Goal: Task Accomplishment & Management: Manage account settings

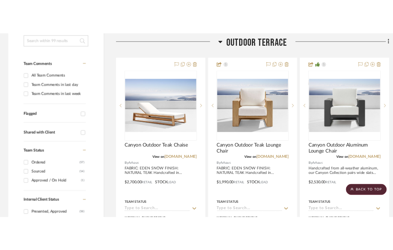
scroll to position [175, 0]
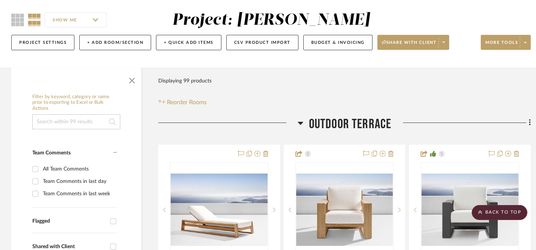
scroll to position [59, 0]
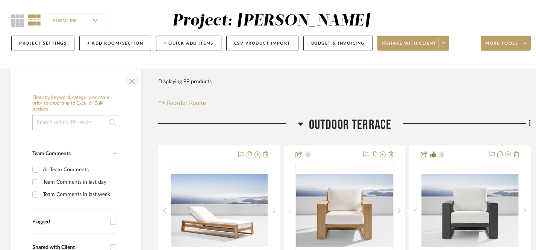
click at [132, 83] on span "button" at bounding box center [132, 80] width 18 height 18
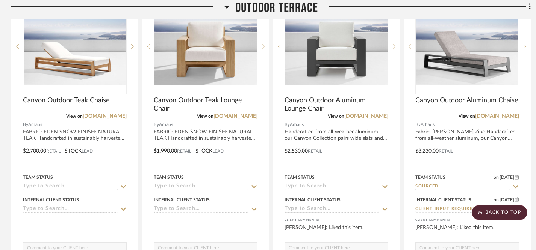
scroll to position [223, 0]
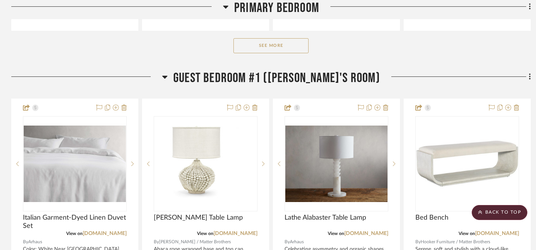
scroll to position [2064, 0]
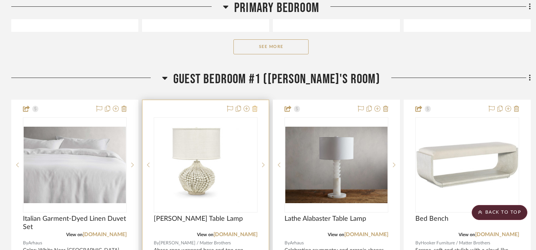
click at [256, 108] on icon at bounding box center [254, 109] width 5 height 6
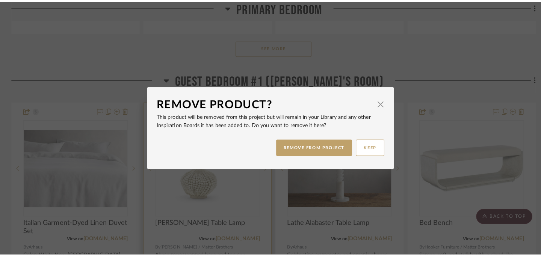
scroll to position [0, 0]
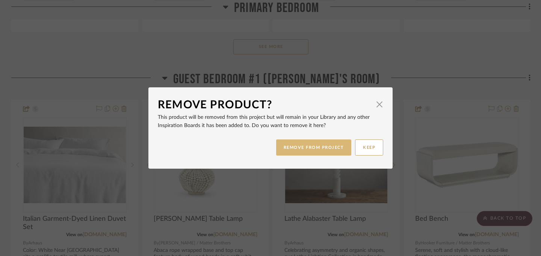
click at [316, 146] on button "REMOVE FROM PROJECT" at bounding box center [313, 148] width 75 height 16
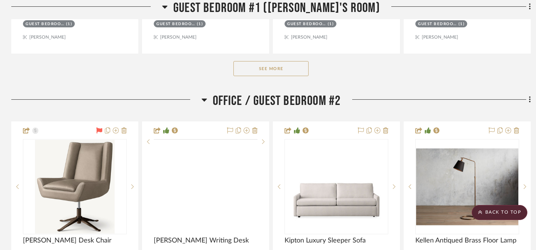
scroll to position [2440, 0]
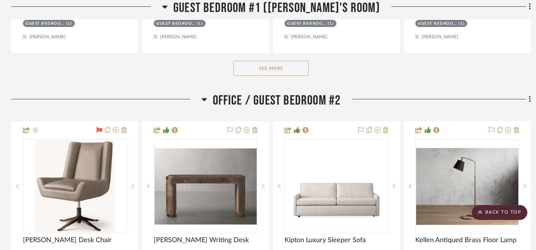
click at [279, 72] on button "See More" at bounding box center [270, 68] width 75 height 15
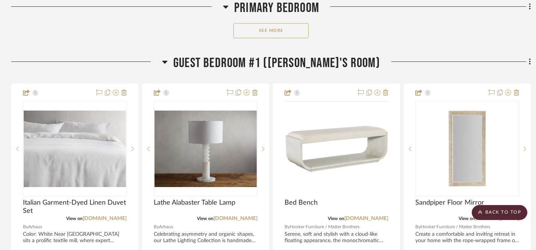
scroll to position [2079, 0]
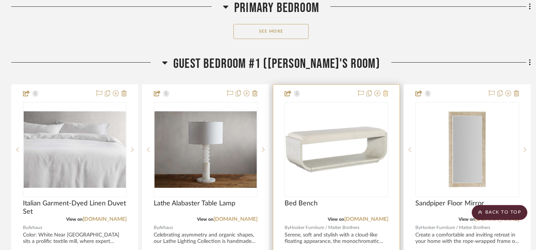
click at [385, 91] on icon at bounding box center [385, 94] width 5 height 6
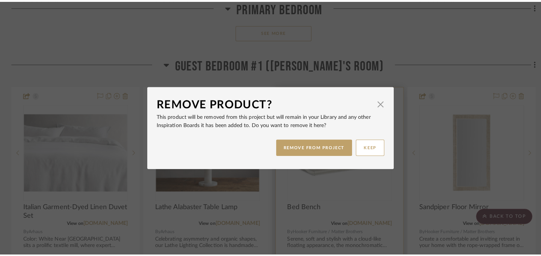
scroll to position [0, 0]
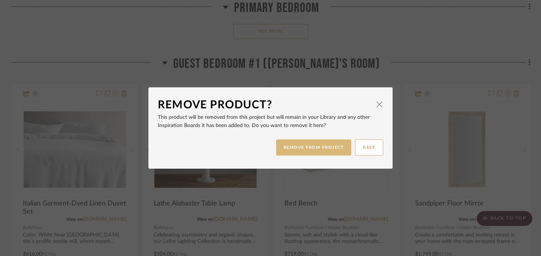
click at [297, 148] on button "REMOVE FROM PROJECT" at bounding box center [313, 148] width 75 height 16
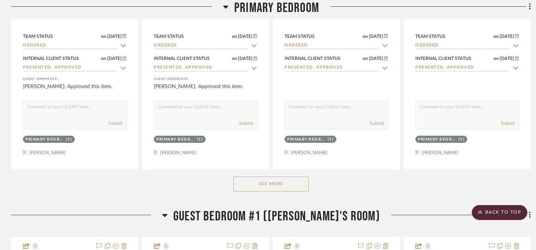
scroll to position [1923, 0]
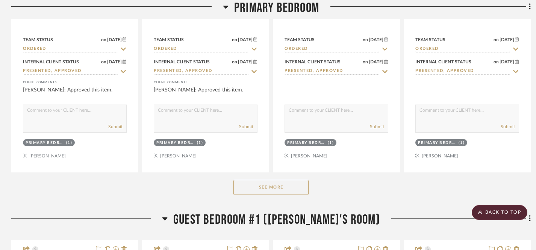
click at [282, 187] on button "See More" at bounding box center [270, 187] width 75 height 15
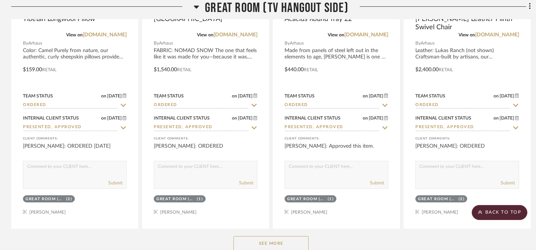
scroll to position [1468, 0]
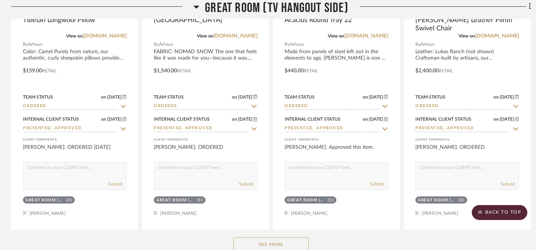
click at [275, 243] on button "See More" at bounding box center [270, 245] width 75 height 15
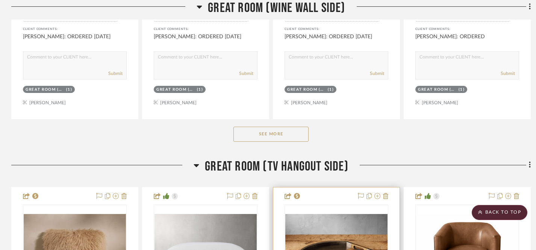
scroll to position [1168, 0]
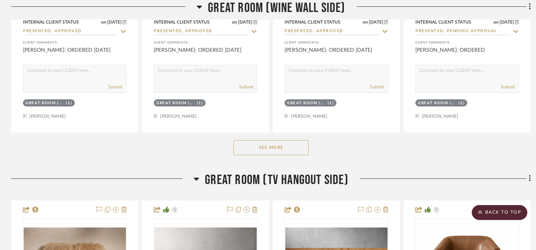
click at [276, 146] on button "See More" at bounding box center [270, 147] width 75 height 15
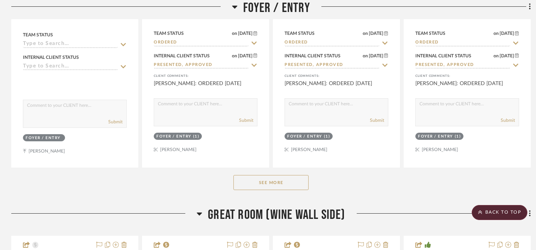
scroll to position [738, 0]
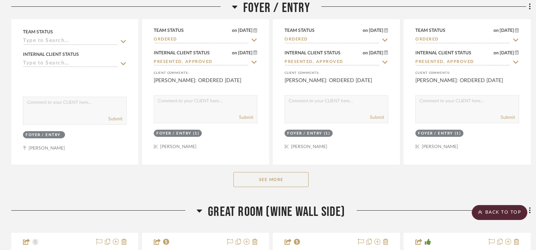
click at [288, 180] on button "See More" at bounding box center [270, 179] width 75 height 15
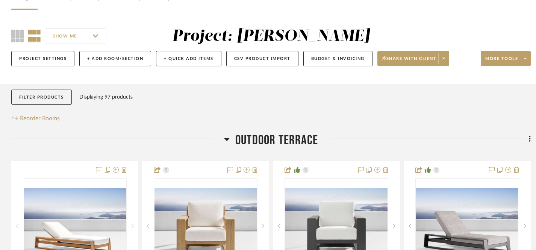
scroll to position [0, 0]
